Goal: Use online tool/utility: Utilize a website feature to perform a specific function

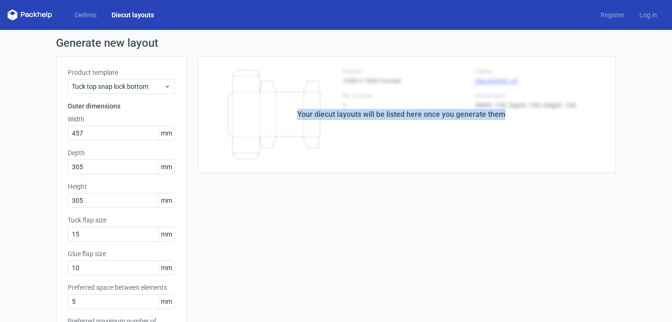
drag, startPoint x: 227, startPoint y: 87, endPoint x: 328, endPoint y: 141, distance: 113.8
click at [329, 141] on div "Your diecut layouts will be listed here once you generate them" at bounding box center [402, 114] width 430 height 117
click at [328, 141] on div "Your diecut layouts will be listed here once you generate them" at bounding box center [402, 114] width 430 height 117
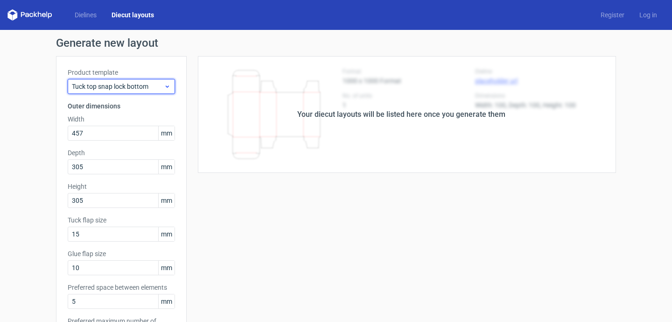
click at [154, 91] on span "Tuck top snap lock bottom" at bounding box center [118, 86] width 92 height 9
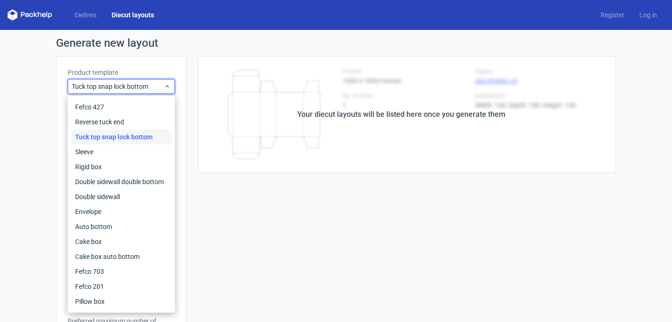
click at [141, 130] on div "Tuck top snap lock bottom" at bounding box center [121, 136] width 100 height 15
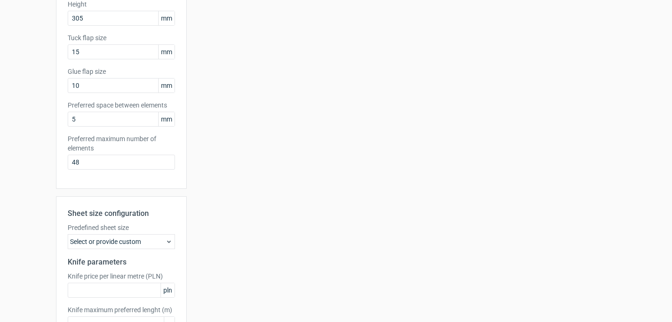
scroll to position [248, 0]
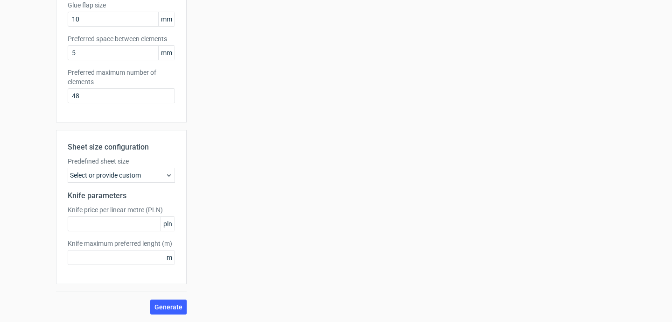
click at [141, 176] on div "Select or provide custom" at bounding box center [121, 175] width 107 height 15
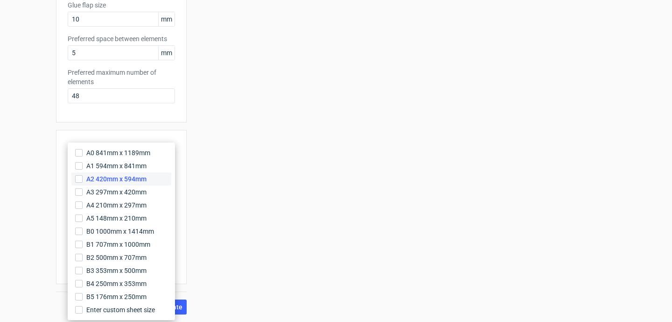
click at [141, 183] on label "A2 420mm x 594mm" at bounding box center [121, 178] width 100 height 13
click at [83, 183] on input "A2 420mm x 594mm" at bounding box center [78, 178] width 7 height 7
click at [135, 226] on label "B0 1000mm x 1414mm" at bounding box center [121, 231] width 100 height 13
click at [83, 227] on input "B0 1000mm x 1414mm" at bounding box center [78, 230] width 7 height 7
click at [79, 179] on input "A2 420mm x 594mm" at bounding box center [78, 178] width 7 height 7
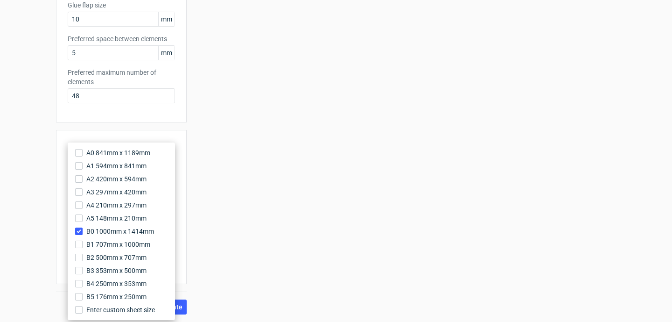
click at [237, 210] on div "Your diecut layouts will be listed here once you generate them Height Depth Wid…" at bounding box center [402, 61] width 430 height 507
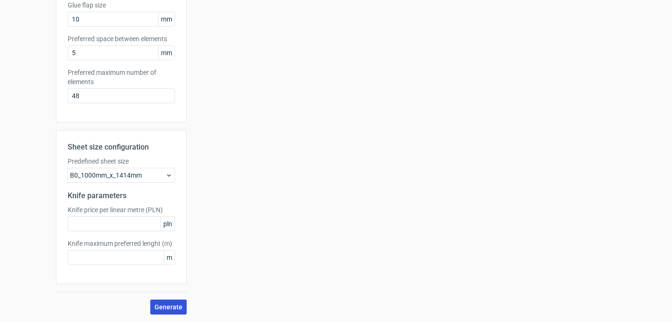
click at [168, 302] on button "Generate" at bounding box center [168, 306] width 36 height 15
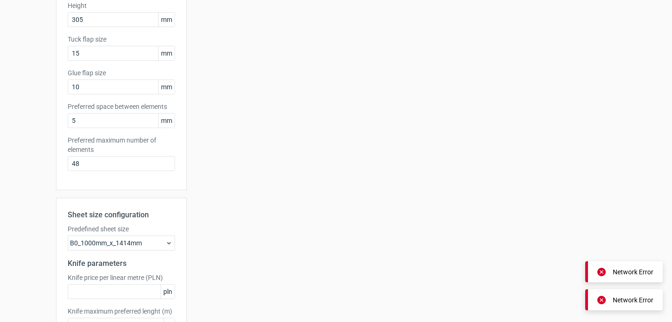
scroll to position [0, 0]
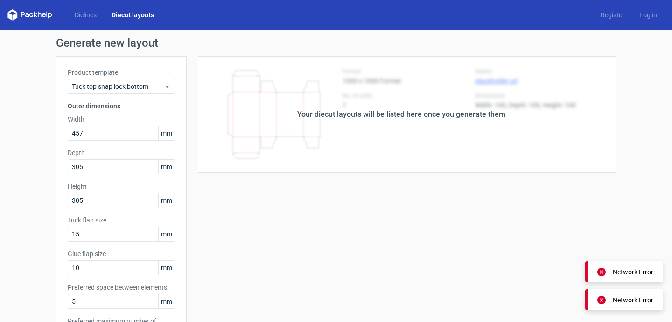
click at [84, 22] on div "Dielines Diecut layouts Register Log in" at bounding box center [336, 15] width 672 height 30
click at [84, 16] on link "Dielines" at bounding box center [85, 14] width 37 height 9
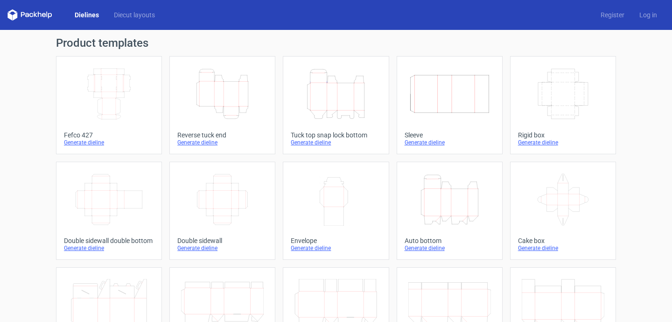
click at [93, 142] on div "Generate dieline" at bounding box center [109, 142] width 90 height 7
click at [103, 247] on div "Generate dieline" at bounding box center [109, 247] width 90 height 7
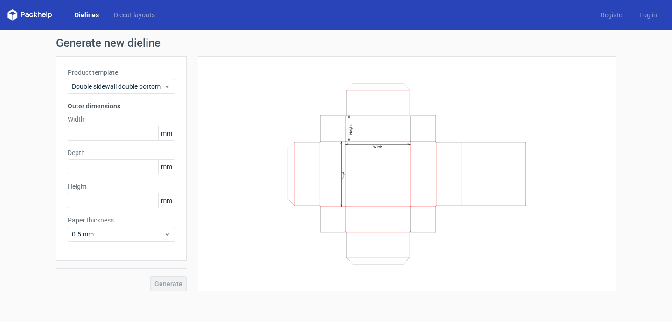
click at [125, 147] on div "Product template Double sidewall double bottom Outer dimensions Width mm Depth …" at bounding box center [121, 158] width 131 height 204
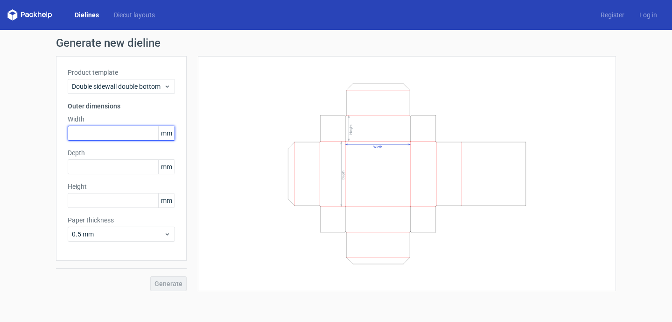
click at [126, 136] on input "text" at bounding box center [121, 133] width 107 height 15
type input "450"
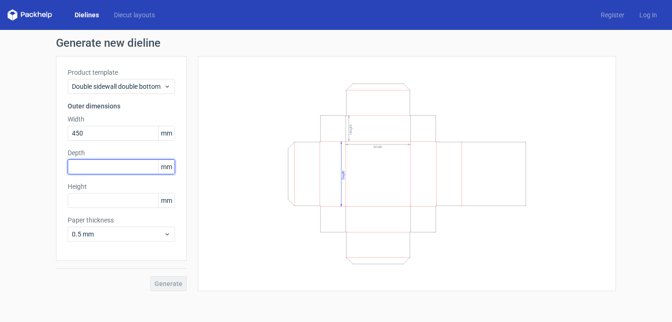
click at [121, 167] on input "text" at bounding box center [121, 166] width 107 height 15
type input "305"
click at [113, 142] on div "Product template Double sidewall double bottom Outer dimensions Width 450 mm De…" at bounding box center [121, 158] width 131 height 204
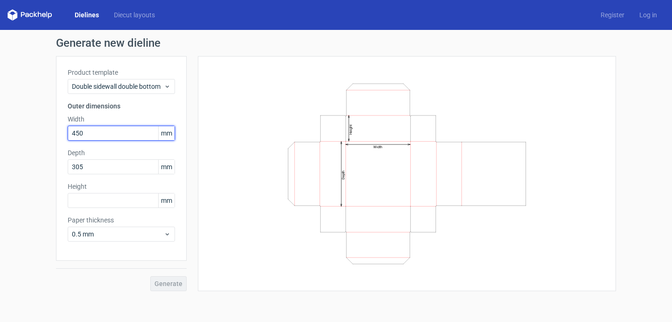
click at [113, 136] on input "450" at bounding box center [121, 133] width 107 height 15
type input "457"
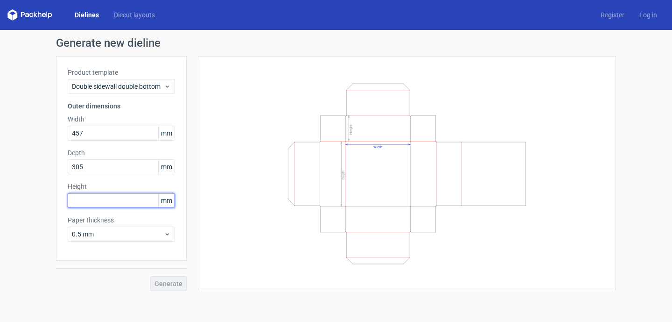
click at [114, 198] on input "text" at bounding box center [121, 200] width 107 height 15
type input "305"
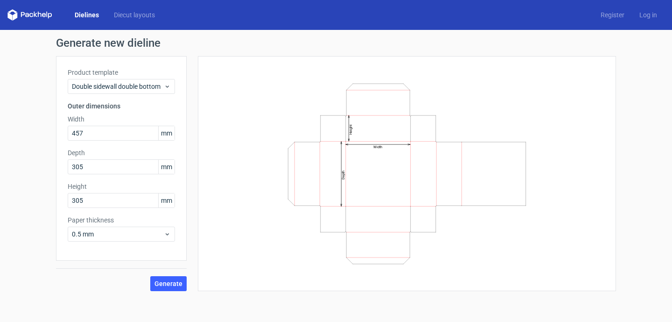
click at [162, 273] on div "Generate" at bounding box center [121, 276] width 131 height 30
click at [162, 284] on span "Generate" at bounding box center [169, 283] width 28 height 7
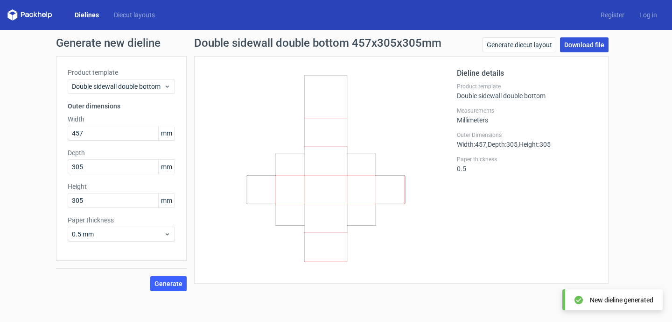
click at [570, 49] on link "Download file" at bounding box center [584, 44] width 49 height 15
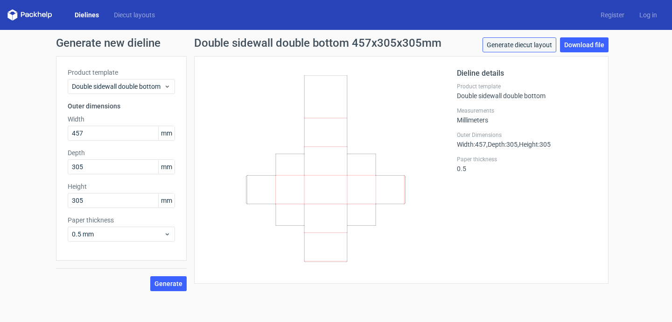
click at [539, 48] on link "Generate diecut layout" at bounding box center [520, 44] width 74 height 15
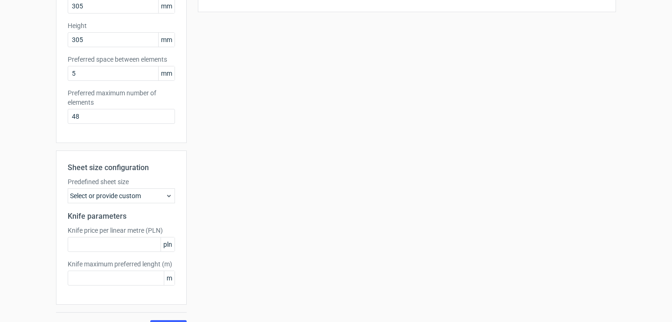
scroll to position [181, 0]
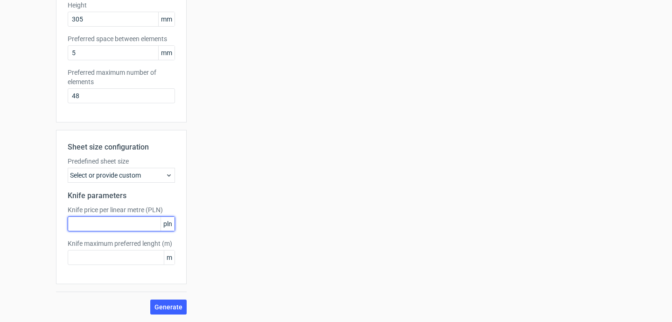
click at [141, 226] on input "text" at bounding box center [121, 223] width 107 height 15
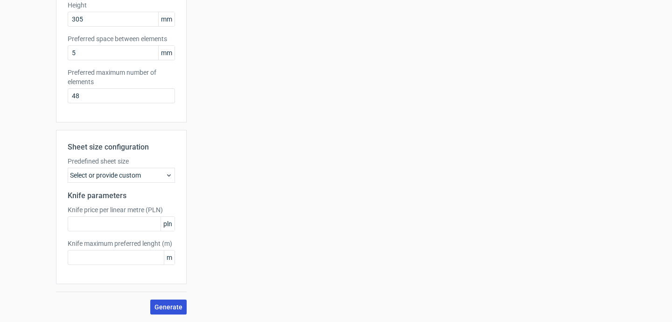
click at [175, 312] on button "Generate" at bounding box center [168, 306] width 36 height 15
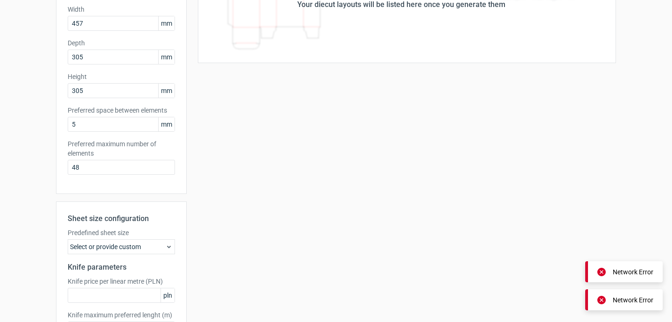
scroll to position [0, 0]
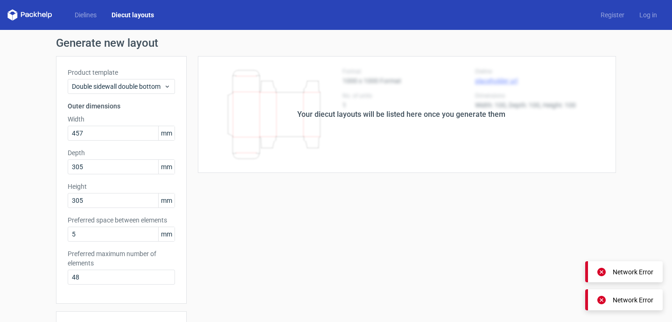
click at [375, 88] on div "Your diecut layouts will be listed here once you generate them" at bounding box center [402, 114] width 430 height 117
